Goal: Information Seeking & Learning: Learn about a topic

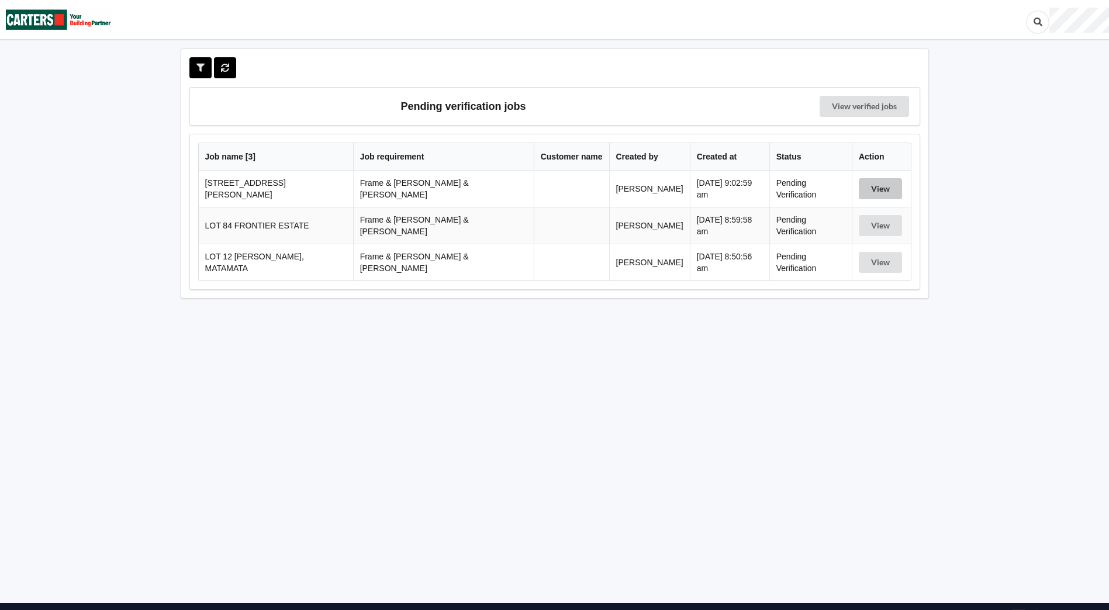
click at [878, 187] on button "View" at bounding box center [880, 188] width 43 height 21
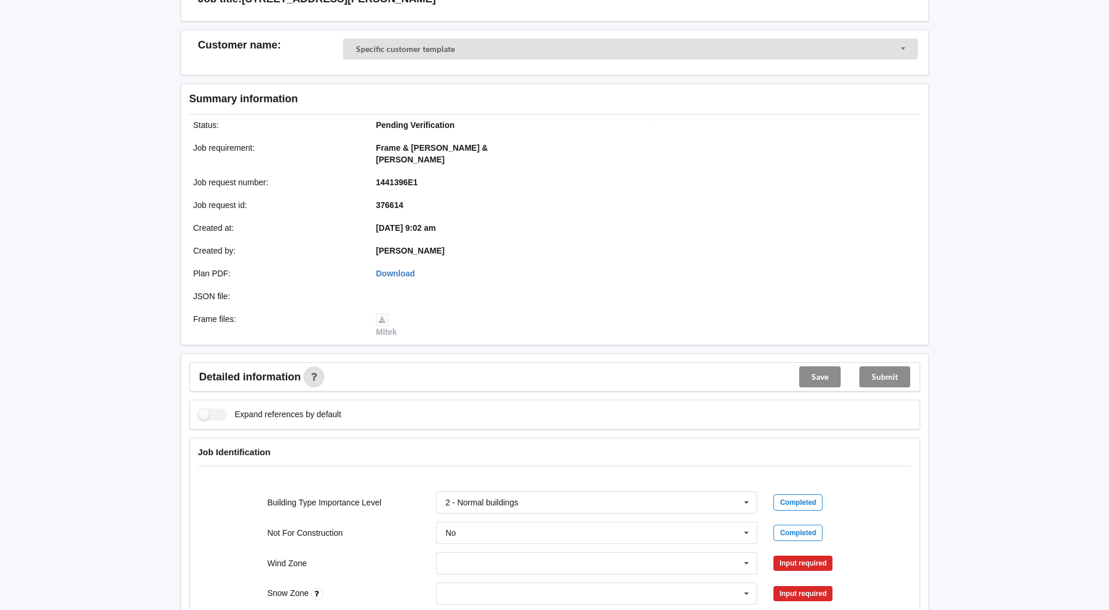
scroll to position [114, 0]
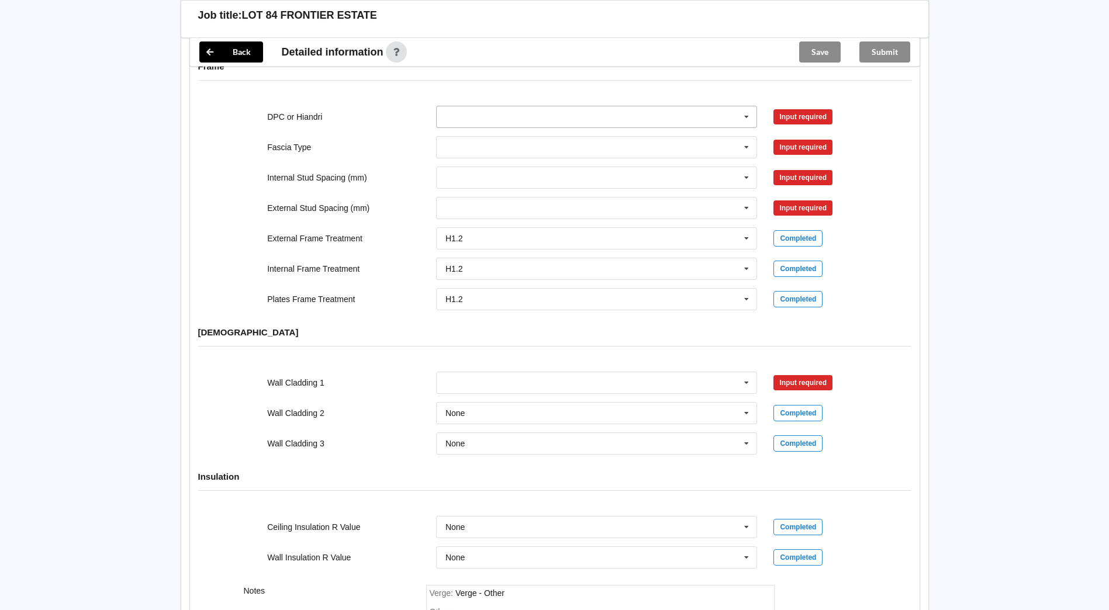
scroll to position [1212, 0]
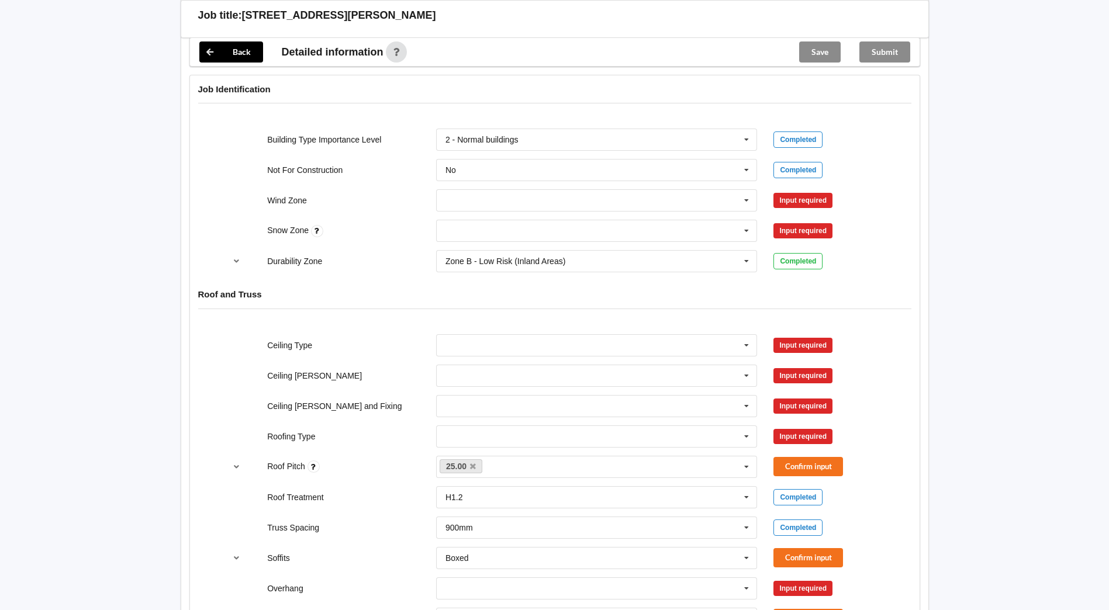
scroll to position [468, 0]
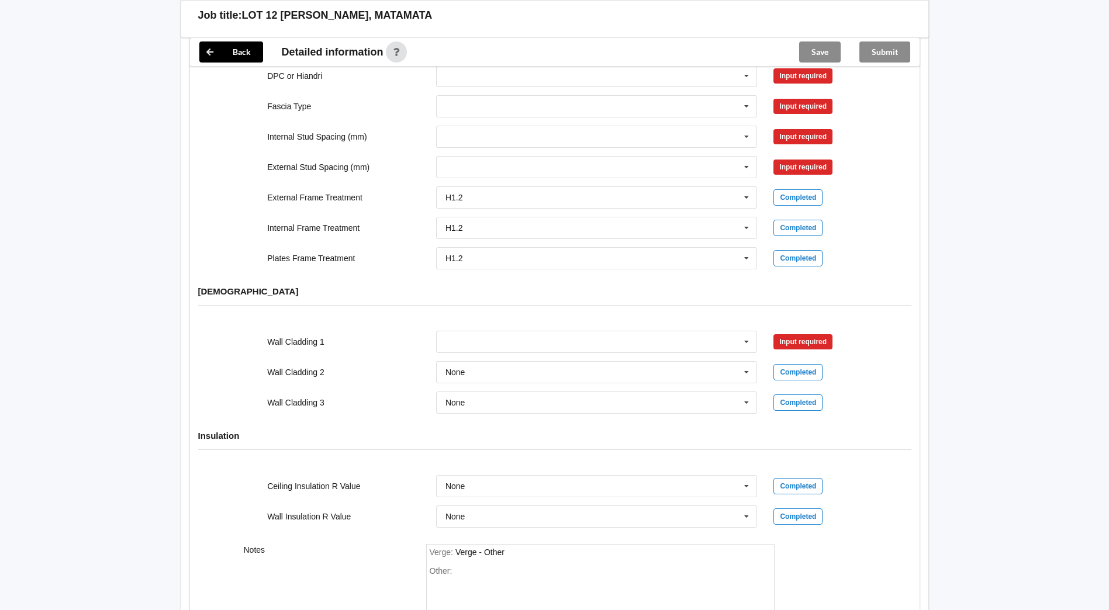
scroll to position [1169, 0]
